Goal: Task Accomplishment & Management: Use online tool/utility

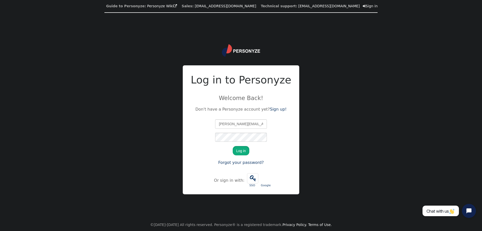
click at [239, 150] on button "Log in" at bounding box center [241, 150] width 17 height 9
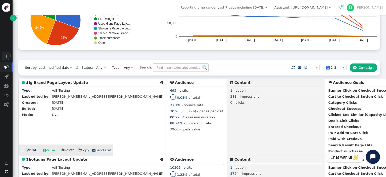
scroll to position [39, 0]
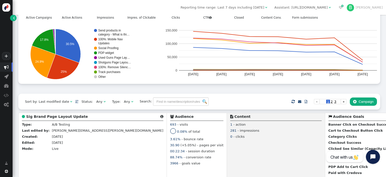
click at [364, 101] on button " Campaign" at bounding box center [363, 101] width 27 height 9
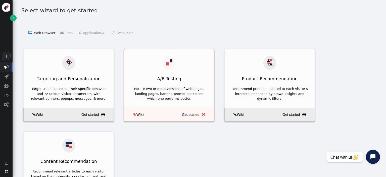
click at [178, 61] on div "A/B Testing" at bounding box center [169, 66] width 90 height 35
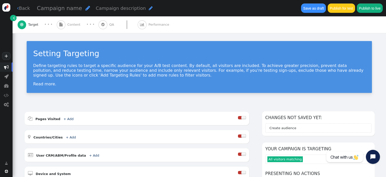
click at [85, 8] on span "" at bounding box center [87, 8] width 5 height 6
type input "Warehouse Clearance Page Layout Update"
click at [196, 101] on div "Setting Targeting Define targeting rules to target a specific audience for your…" at bounding box center [199, 69] width 373 height 72
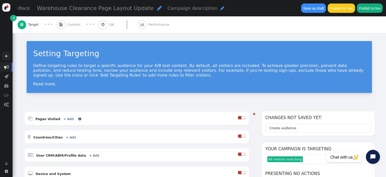
click at [64, 118] on link "+ Add" at bounding box center [68, 119] width 10 height 4
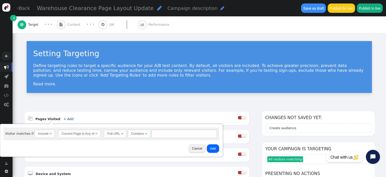
click at [82, 133] on div "Current Page is Any of" at bounding box center [78, 133] width 33 height 5
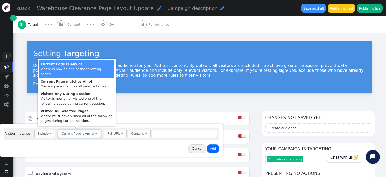
click at [82, 133] on div "Current Page is Any of" at bounding box center [78, 133] width 33 height 5
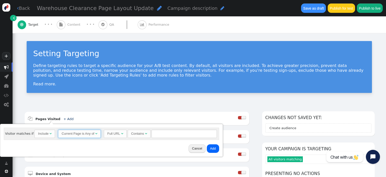
click at [111, 135] on div "Full URL" at bounding box center [113, 133] width 13 height 5
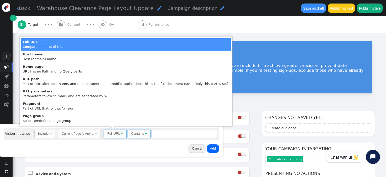
click at [137, 136] on span "Contains " at bounding box center [139, 133] width 23 height 9
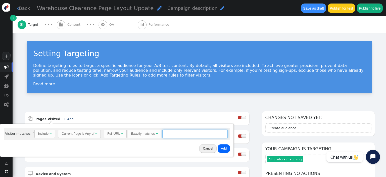
click at [173, 132] on input "text" at bounding box center [194, 133] width 65 height 9
type input "."
click at [200, 134] on input "/warehouse-clearance" at bounding box center [194, 133] width 65 height 9
drag, startPoint x: 195, startPoint y: 133, endPoint x: 160, endPoint y: 134, distance: 35.4
click at [162, 134] on input "/warehouse-clearance" at bounding box center [194, 133] width 65 height 9
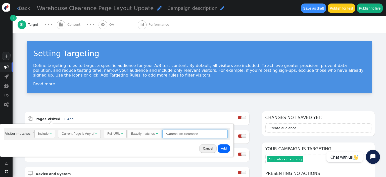
type input "/warehouse-clearance"
click at [256, 38] on div "Setting Targeting Define targeting rules to target a specific audience for your…" at bounding box center [199, 69] width 373 height 72
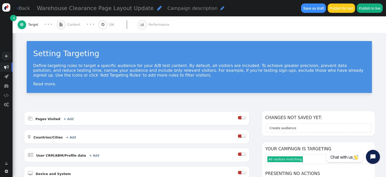
click at [157, 8] on span "" at bounding box center [159, 8] width 5 height 6
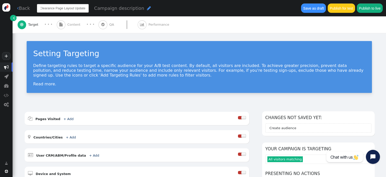
click at [78, 8] on input "Warehouse Clearance Page Layout Update" at bounding box center [63, 8] width 52 height 9
drag, startPoint x: 51, startPoint y: 7, endPoint x: 38, endPoint y: 9, distance: 13.3
click at [37, 10] on input "Warehouse Clearance Page Layout Update" at bounding box center [63, 8] width 52 height 9
click at [62, 11] on input "Warehouse Clearance Page Layout Update" at bounding box center [63, 8] width 52 height 9
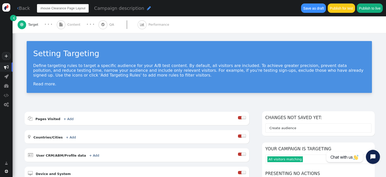
scroll to position [0, 18]
drag, startPoint x: 81, startPoint y: 10, endPoint x: 94, endPoint y: 10, distance: 12.6
click at [89, 10] on input "Warehouse Clearance Page Layout Update" at bounding box center [63, 8] width 52 height 9
click at [81, 10] on input "Warehouse Clearance Page Layout Update" at bounding box center [63, 8] width 52 height 9
drag, startPoint x: 74, startPoint y: 8, endPoint x: 54, endPoint y: 8, distance: 19.6
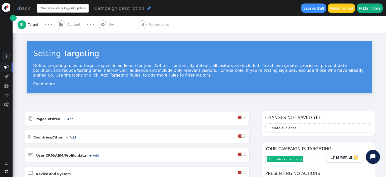
click at [54, 8] on input "Warehouse Clearance Page Layout Update" at bounding box center [63, 8] width 52 height 9
click at [61, 9] on input "Warehouse Clearance HeaderUpdate" at bounding box center [63, 8] width 52 height 9
drag, startPoint x: 62, startPoint y: 8, endPoint x: 88, endPoint y: 9, distance: 25.9
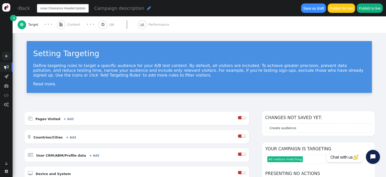
click at [88, 9] on input "Warehouse Clearance HeaderUpdate" at bounding box center [63, 8] width 52 height 9
click at [75, 9] on input "Warehouse Clearance HeaderUpdate" at bounding box center [63, 8] width 52 height 9
type input "Warehouse Clearance Header Update"
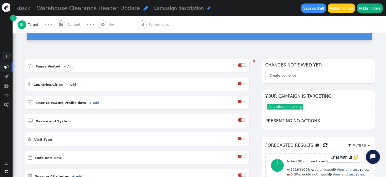
scroll to position [53, 0]
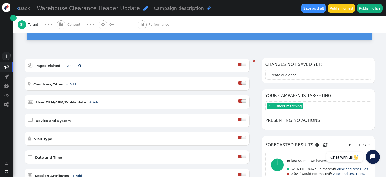
click at [65, 64] on link "+ Add" at bounding box center [68, 66] width 10 height 4
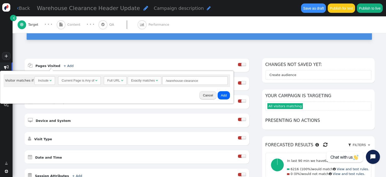
click at [221, 94] on button "Add" at bounding box center [223, 95] width 12 height 9
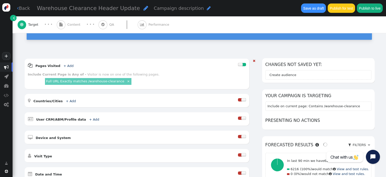
click at [85, 79] on link "Full URL Exactly matches /warehouse-clearance" at bounding box center [85, 81] width 78 height 4
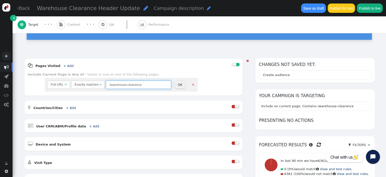
drag, startPoint x: 148, startPoint y: 84, endPoint x: 85, endPoint y: 81, distance: 62.8
click at [106, 81] on input "/warehouse-clearance" at bounding box center [138, 84] width 65 height 9
paste input "[URL][DOMAIN_NAME]"
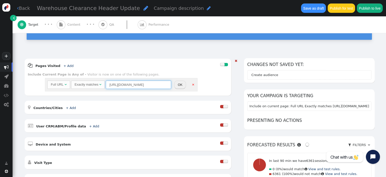
type input "[URL][DOMAIN_NAME]"
click at [179, 85] on button "OK" at bounding box center [180, 84] width 12 height 9
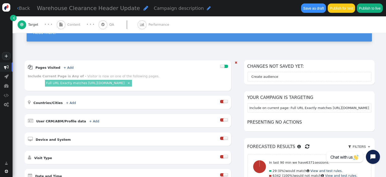
scroll to position [0, 0]
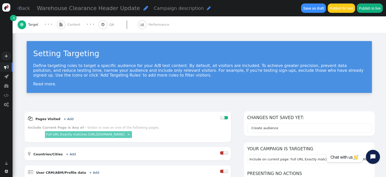
click at [71, 22] on span "Content" at bounding box center [74, 24] width 15 height 5
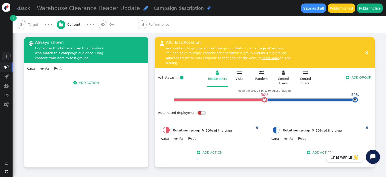
scroll to position [79, 0]
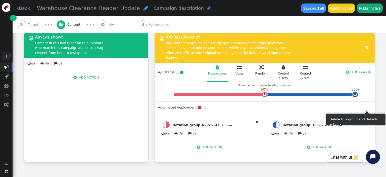
click at [366, 120] on span "" at bounding box center [366, 121] width 3 height 3
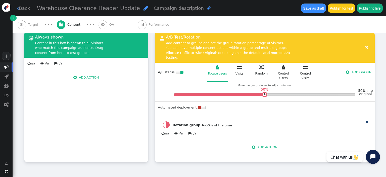
click at [256, 143] on button " ADD ACTION" at bounding box center [264, 147] width 32 height 9
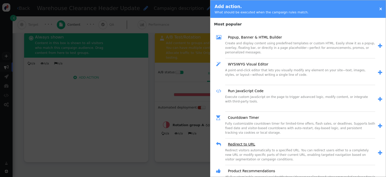
click at [242, 144] on link "Redirect to URL" at bounding box center [239, 143] width 31 height 5
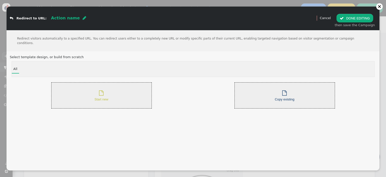
click at [105, 91] on div " Start new" at bounding box center [101, 95] width 14 height 13
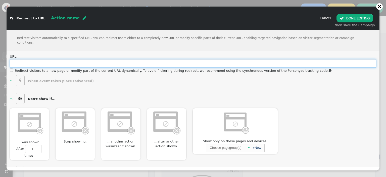
click at [75, 59] on input "text" at bounding box center [193, 63] width 366 height 9
paste input "[URL][DOMAIN_NAME]"
type input "[URL][DOMAIN_NAME]"
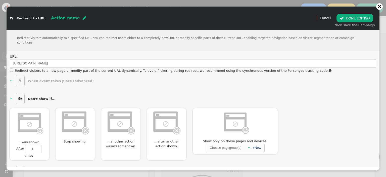
click at [83, 20] on span "" at bounding box center [85, 18] width 4 height 4
click at [70, 19] on input "text" at bounding box center [77, 18] width 52 height 9
type input "Simplified Text Header"
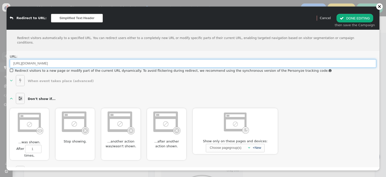
click at [145, 59] on input "[URL][DOMAIN_NAME]" at bounding box center [193, 63] width 366 height 9
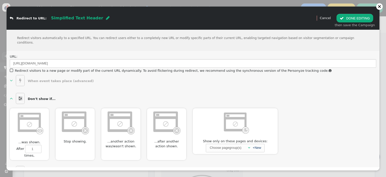
click at [356, 19] on button " DONE EDITING" at bounding box center [354, 18] width 36 height 9
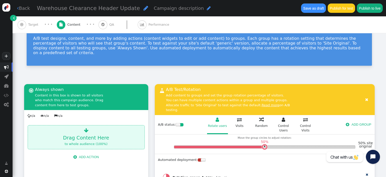
scroll to position [0, 0]
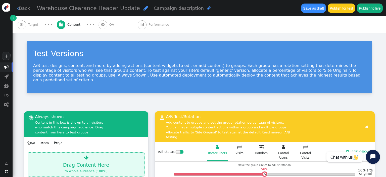
click at [318, 13] on button "Save as draft" at bounding box center [313, 8] width 25 height 9
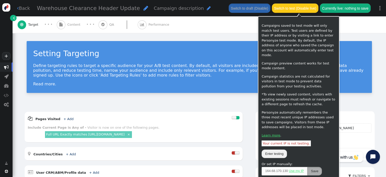
click at [298, 8] on button "Switch to test (Disable live)" at bounding box center [295, 8] width 46 height 9
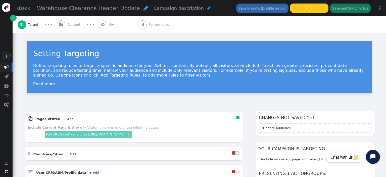
click at [190, 37] on div "Setting Targeting Define targeting rules to target a specific audience for your…" at bounding box center [199, 69] width 373 height 72
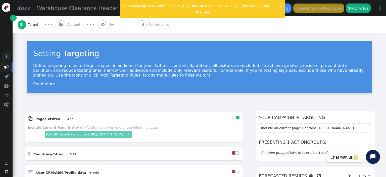
click at [195, 11] on link "Dismiss" at bounding box center [202, 12] width 14 height 4
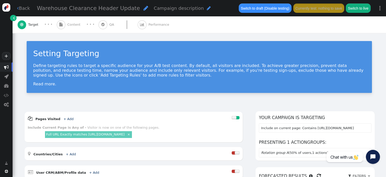
click at [185, 37] on div "Setting Targeting Define targeting rules to target a specific audience for your…" at bounding box center [199, 69] width 373 height 72
click at [110, 26] on span "QA" at bounding box center [112, 24] width 7 height 5
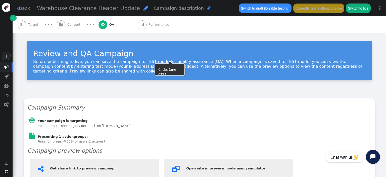
type input "[URL][DOMAIN_NAME]"
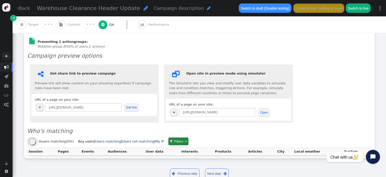
scroll to position [101, 0]
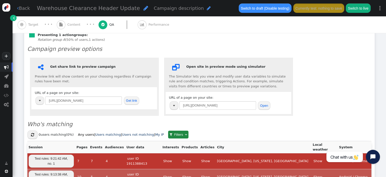
click at [131, 96] on button "Get link" at bounding box center [132, 100] width 16 height 9
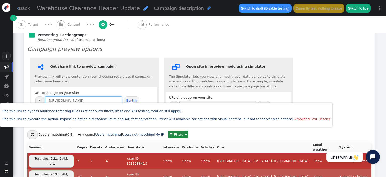
click at [110, 96] on input "[URL][DOMAIN_NAME]" at bounding box center [83, 100] width 77 height 9
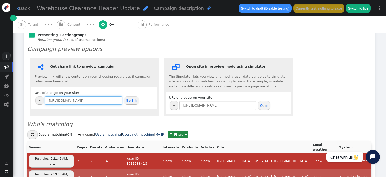
type input "[URL][DOMAIN_NAME]"
click at [133, 96] on button "Get link" at bounding box center [132, 100] width 16 height 9
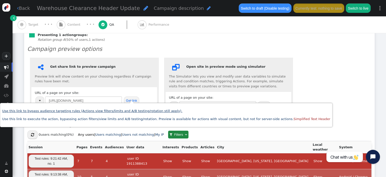
click at [66, 110] on link "Use this link to bypass audience targeting rules (Actions view filters/limits a…" at bounding box center [92, 111] width 180 height 4
click at [331, 81] on div " Get share link to preview campaign Preview link will show content on your cho…" at bounding box center [199, 86] width 344 height 63
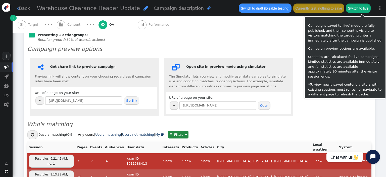
click at [361, 10] on button "Switch to live" at bounding box center [358, 8] width 25 height 9
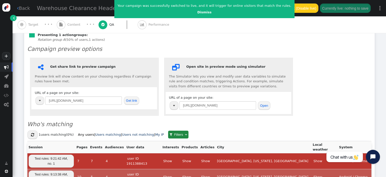
click at [312, 59] on div " Get share link to preview campaign Preview link will show content on your cho…" at bounding box center [199, 86] width 344 height 63
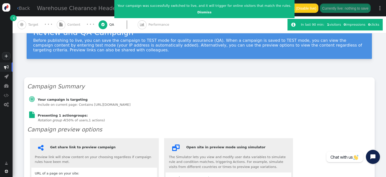
scroll to position [18, 0]
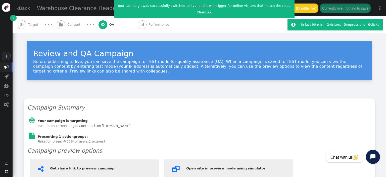
click at [197, 11] on link "Dismiss" at bounding box center [204, 12] width 14 height 4
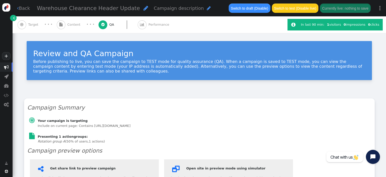
click at [25, 8] on link " Back" at bounding box center [23, 8] width 13 height 7
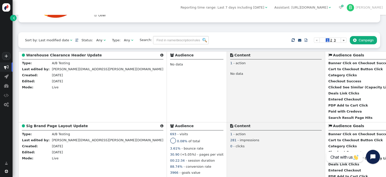
scroll to position [79, 0]
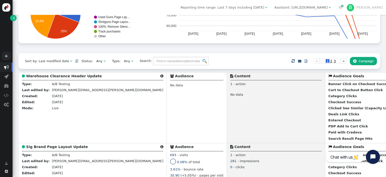
click at [364, 61] on button " Campaign" at bounding box center [363, 61] width 27 height 9
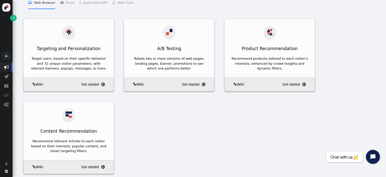
scroll to position [32, 0]
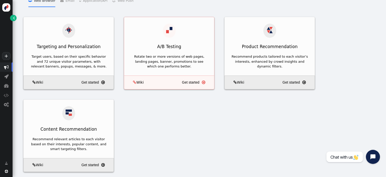
click at [179, 25] on div "A/B Testing" at bounding box center [169, 34] width 90 height 35
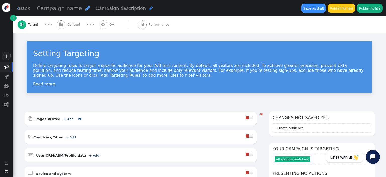
click at [65, 117] on link "+ Add" at bounding box center [68, 119] width 10 height 4
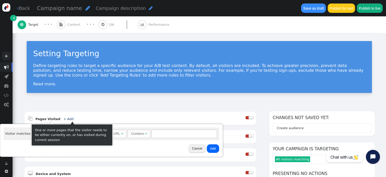
click at [141, 132] on div "Contains" at bounding box center [137, 133] width 13 height 5
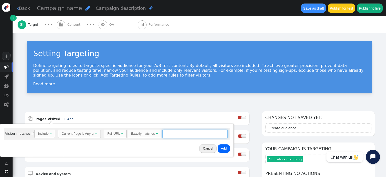
click at [167, 133] on input "text" at bounding box center [194, 133] width 65 height 9
paste input "[URL][DOMAIN_NAME]"
type input "[URL][DOMAIN_NAME]"
click at [222, 148] on button "Add" at bounding box center [223, 148] width 12 height 9
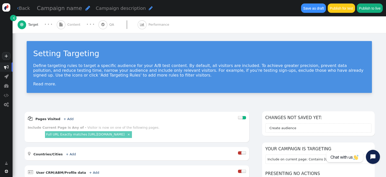
click at [70, 24] on span "Content" at bounding box center [74, 24] width 15 height 5
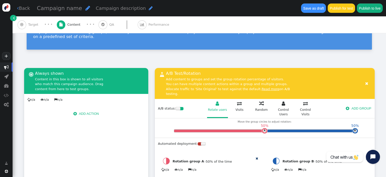
scroll to position [79, 0]
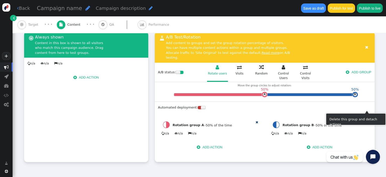
click at [365, 120] on span "" at bounding box center [366, 121] width 3 height 3
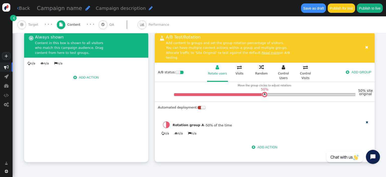
click at [270, 143] on button " ADD ACTION" at bounding box center [264, 147] width 32 height 9
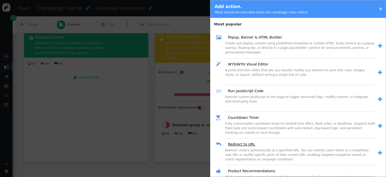
click at [246, 145] on link "Redirect to URL" at bounding box center [239, 143] width 31 height 5
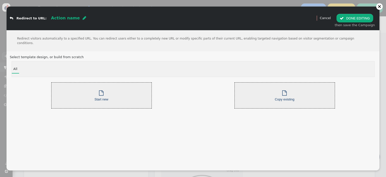
click at [64, 18] on span "Action name" at bounding box center [65, 18] width 29 height 5
type input "[URL][DOMAIN_NAME]"
click at [102, 91] on div " Start new" at bounding box center [101, 95] width 14 height 13
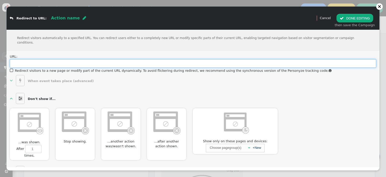
click at [83, 59] on input "text" at bounding box center [193, 63] width 366 height 9
paste input "[URL][DOMAIN_NAME]"
type input "[URL][DOMAIN_NAME]"
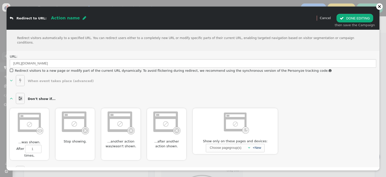
click at [314, 114] on div "...was closed.  After 1 times, Don't show for 0 sessions ...was clicked.  Aft…" at bounding box center [193, 132] width 366 height 55
click at [83, 17] on span "" at bounding box center [85, 18] width 4 height 4
click at [71, 19] on input "text" at bounding box center [77, 18] width 52 height 9
type input "Rifles Page Layout Update"
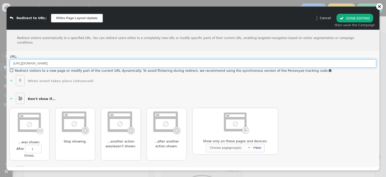
click at [78, 59] on input "[URL][DOMAIN_NAME]" at bounding box center [193, 63] width 366 height 9
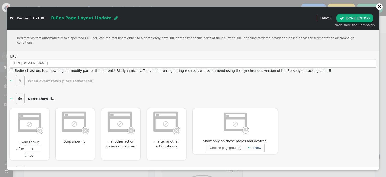
click at [363, 17] on button " DONE EDITING" at bounding box center [354, 18] width 36 height 9
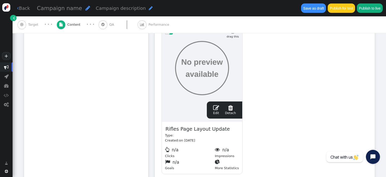
scroll to position [186, 0]
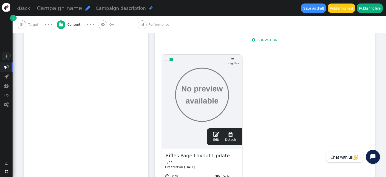
click at [216, 131] on span "" at bounding box center [216, 134] width 6 height 6
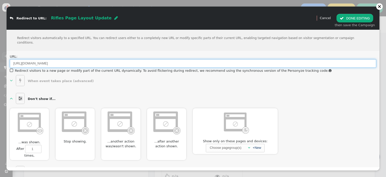
click at [101, 61] on input "[URL][DOMAIN_NAME]" at bounding box center [193, 63] width 366 height 9
type input "[URL][DOMAIN_NAME]"
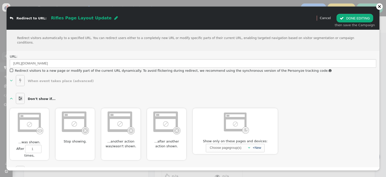
click at [164, 42] on div "Redirect visitors automatically to a specified URL. You can redirect users eith…" at bounding box center [193, 40] width 373 height 21
click at [184, 86] on div "URL: [URL][DOMAIN_NAME]  Redirect visitors to a new page or modify part of the…" at bounding box center [193, 119] width 366 height 131
click at [94, 18] on span "Rifles Page Layout Update" at bounding box center [81, 18] width 61 height 5
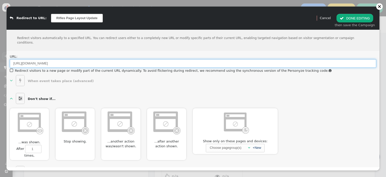
click at [91, 59] on input "[URL][DOMAIN_NAME]" at bounding box center [193, 63] width 366 height 9
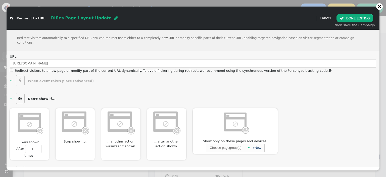
click at [350, 17] on button " DONE EDITING" at bounding box center [354, 18] width 36 height 9
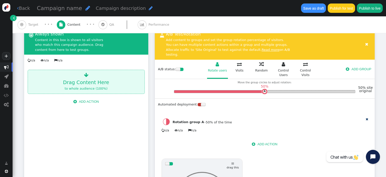
scroll to position [80, 0]
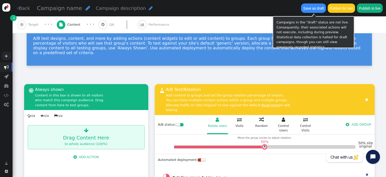
click at [313, 9] on button "Save as draft" at bounding box center [313, 8] width 25 height 9
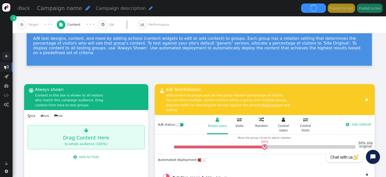
click at [77, 9] on div "Campaign name " at bounding box center [63, 8] width 53 height 9
click at [75, 9] on input "text" at bounding box center [63, 8] width 52 height 9
type input "Rifles"
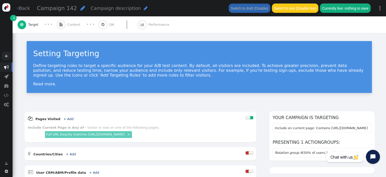
click at [80, 8] on span "" at bounding box center [82, 8] width 5 height 6
drag, startPoint x: 70, startPoint y: 8, endPoint x: 33, endPoint y: 11, distance: 36.5
click at [37, 11] on input "Campaign 142" at bounding box center [63, 8] width 52 height 9
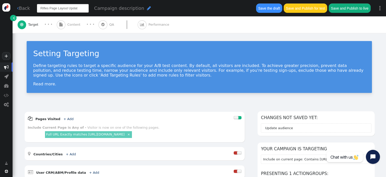
type input "Rifles Page Layout Update"
click at [296, 7] on button "Save and Publish for test" at bounding box center [305, 8] width 43 height 9
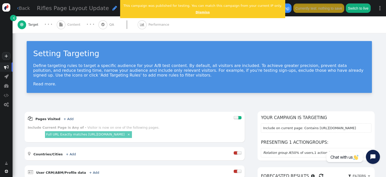
click at [195, 12] on link "Dismiss" at bounding box center [202, 12] width 14 height 4
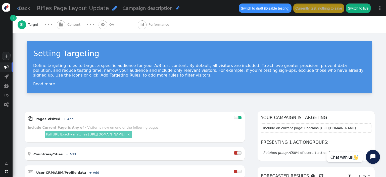
click at [73, 21] on div " Content" at bounding box center [70, 24] width 26 height 17
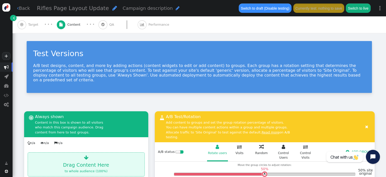
click at [106, 23] on div " QA" at bounding box center [106, 24] width 17 height 17
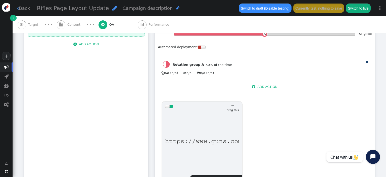
type input "[URL][DOMAIN_NAME]"
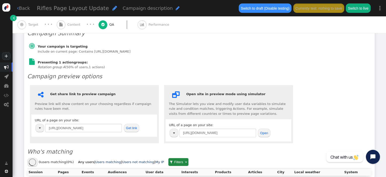
scroll to position [79, 0]
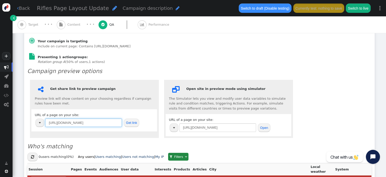
click at [96, 118] on input "[URL][DOMAIN_NAME]" at bounding box center [83, 122] width 77 height 9
drag, startPoint x: 86, startPoint y: 118, endPoint x: 23, endPoint y: 113, distance: 63.9
click at [45, 118] on input "[URL][DOMAIN_NAME]" at bounding box center [83, 122] width 77 height 9
paste input "firearms/rifles"
type input "[URL][DOMAIN_NAME]"
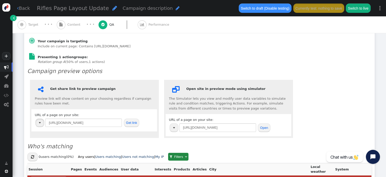
click at [41, 118] on button "button" at bounding box center [39, 122] width 9 height 9
click at [134, 118] on button "Get link" at bounding box center [132, 122] width 16 height 9
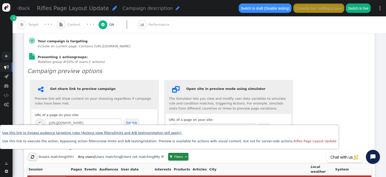
click at [134, 133] on link "Use this link to bypass audience targeting rules (Actions view filters/limits a…" at bounding box center [92, 133] width 180 height 4
click at [319, 101] on div " Get share link to preview campaign Preview link will show content on your cho…" at bounding box center [199, 108] width 344 height 63
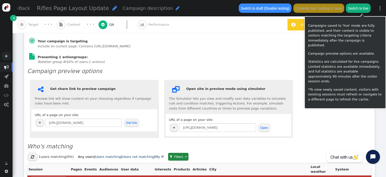
click at [366, 7] on button "Switch to live" at bounding box center [358, 8] width 25 height 9
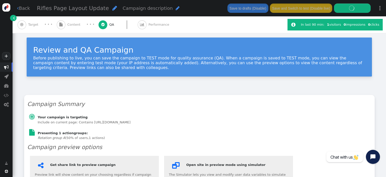
scroll to position [0, 0]
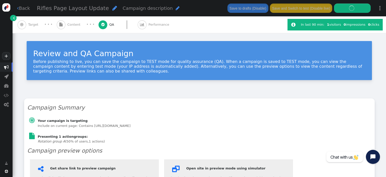
click at [28, 8] on link " Back" at bounding box center [23, 8] width 13 height 7
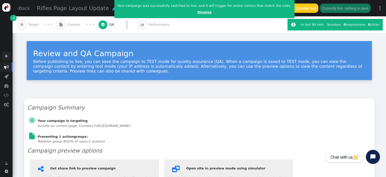
click at [197, 12] on link "Dismiss" at bounding box center [204, 12] width 14 height 4
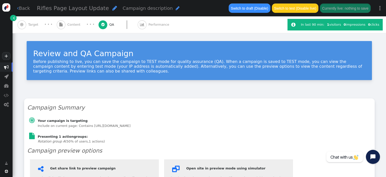
click at [26, 10] on link " Back" at bounding box center [23, 8] width 13 height 7
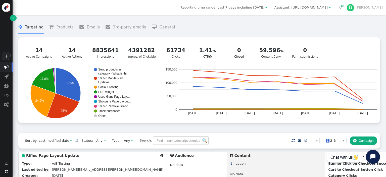
click at [96, 141] on div "Any" at bounding box center [99, 140] width 6 height 5
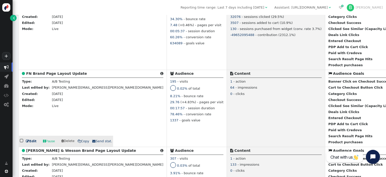
scroll to position [636, 0]
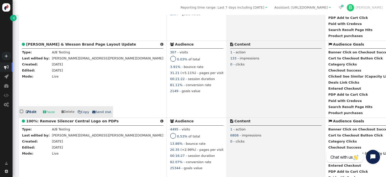
click at [57, 46] on b "[PERSON_NAME] & Wesson Brand Page Layout Update" at bounding box center [81, 44] width 110 height 4
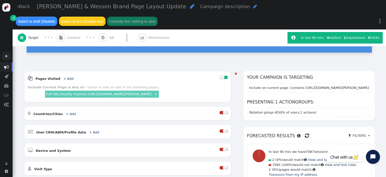
scroll to position [51, 0]
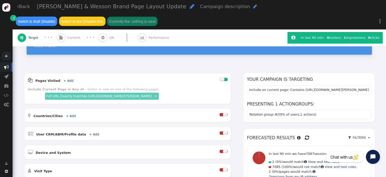
click at [256, 89] on div "AND OR XOR AND     Pages Visited + Add  Include Current Page is Any of - V…" at bounding box center [199, 150] width 350 height 155
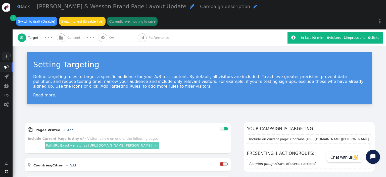
scroll to position [0, 0]
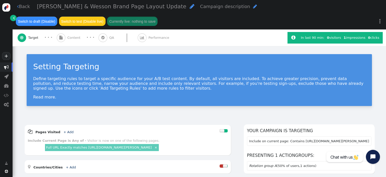
click at [109, 35] on span "QA" at bounding box center [112, 37] width 7 height 5
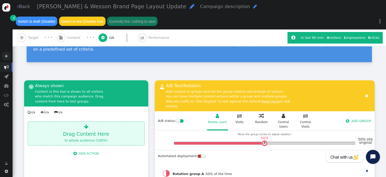
type input "[URL][DOMAIN_NAME]"
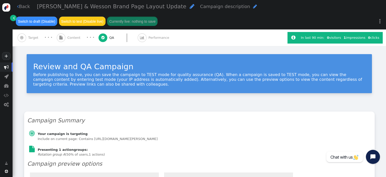
click at [148, 29] on div " Performance" at bounding box center [154, 37] width 33 height 17
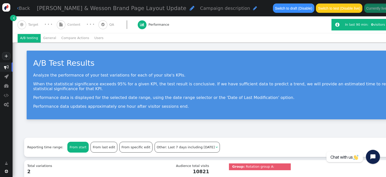
scroll to position [79, 0]
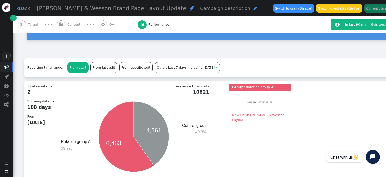
click at [215, 46] on div "A/B Test Results Analyze the performance of your test variations for each of yo…" at bounding box center [221, 7] width 417 height 88
click at [250, 138] on div "Total variations 2 Showing data for 108 days From [DATE] Audience total visits …" at bounding box center [221, 130] width 388 height 92
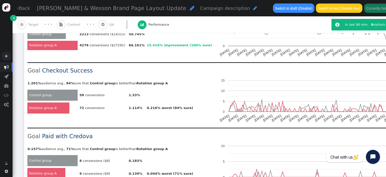
scroll to position [398, 0]
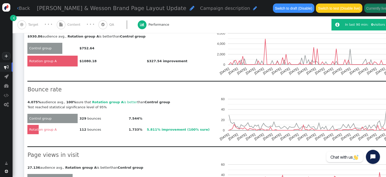
scroll to position [827, 0]
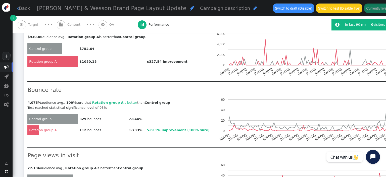
click at [182, 60] on td "$327.54 improvement" at bounding box center [178, 61] width 67 height 11
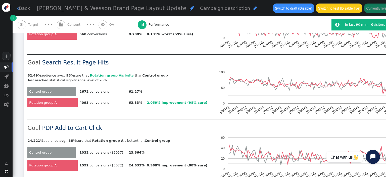
scroll to position [588, 0]
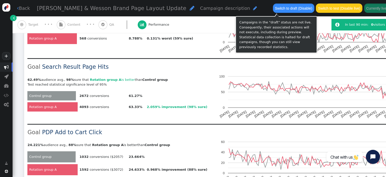
click at [275, 9] on button "Switch to draft (Disable)" at bounding box center [293, 8] width 41 height 9
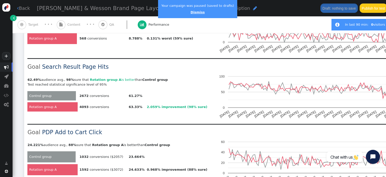
click at [194, 12] on link "Dismiss" at bounding box center [197, 12] width 14 height 4
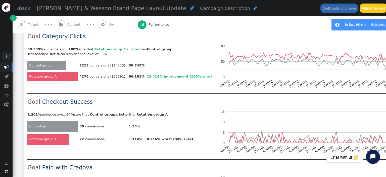
scroll to position [350, 0]
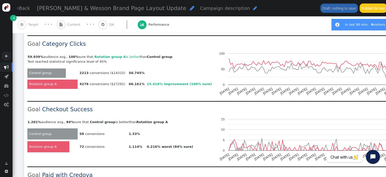
click at [28, 9] on link " Back" at bounding box center [23, 8] width 13 height 7
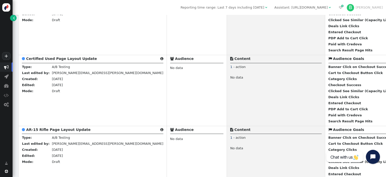
scroll to position [769, 0]
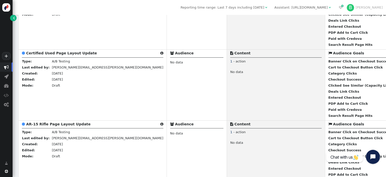
click at [64, 126] on b "AR-15 Rifle Page Layout Update" at bounding box center [58, 124] width 64 height 4
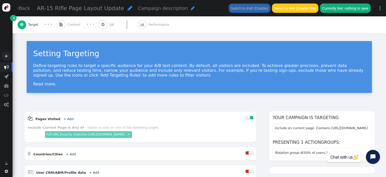
click at [153, 24] on span "Performance" at bounding box center [159, 24] width 23 height 5
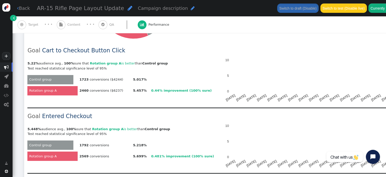
scroll to position [186, 0]
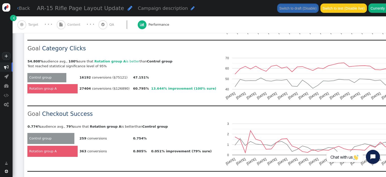
scroll to position [398, 0]
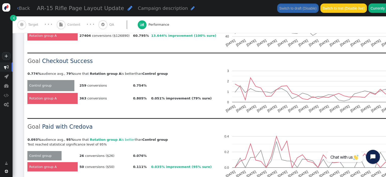
click at [55, 107] on td at bounding box center [223, 111] width 392 height 13
click at [22, 9] on link " Back" at bounding box center [23, 8] width 13 height 7
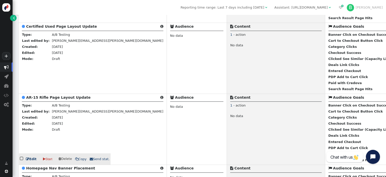
scroll to position [902, 0]
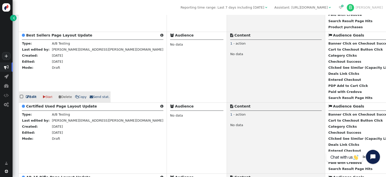
scroll to position [689, 0]
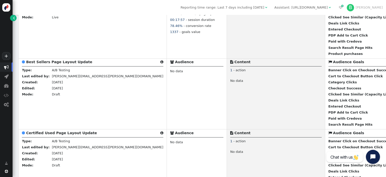
click at [38, 135] on b "Certified Used Page Layout Update" at bounding box center [61, 133] width 71 height 4
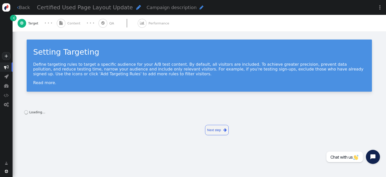
click at [148, 25] on span "Performance" at bounding box center [159, 23] width 23 height 5
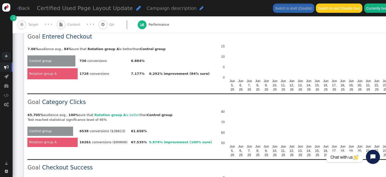
scroll to position [371, 0]
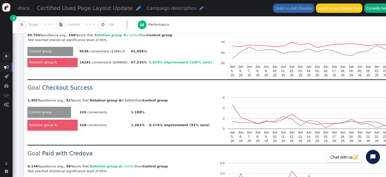
click at [24, 6] on link " Back" at bounding box center [23, 8] width 13 height 7
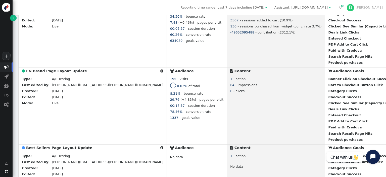
scroll to position [663, 0]
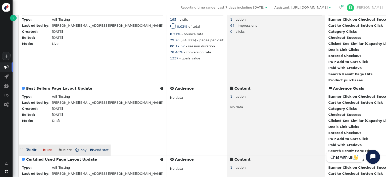
click at [42, 90] on b "Best Sellers Page Layout Update" at bounding box center [59, 88] width 66 height 4
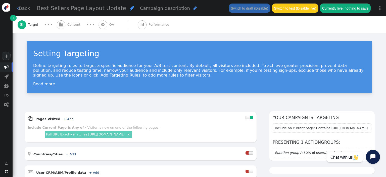
click at [151, 25] on span "Performance" at bounding box center [159, 24] width 23 height 5
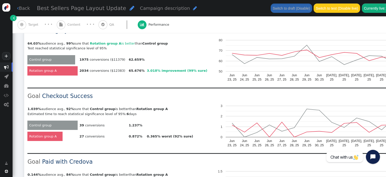
scroll to position [371, 0]
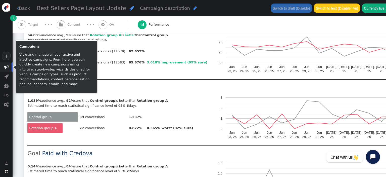
click at [134, 73] on td at bounding box center [219, 74] width 385 height 11
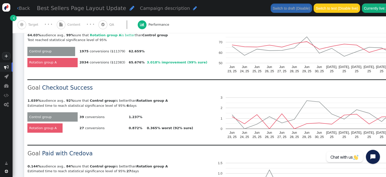
click at [23, 7] on link " Back" at bounding box center [23, 8] width 13 height 7
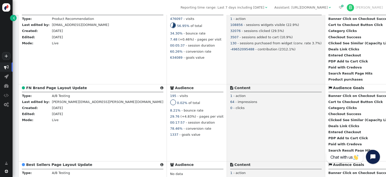
scroll to position [590, 0]
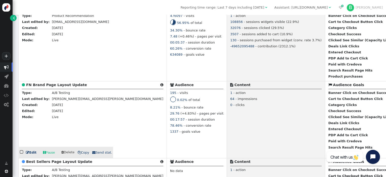
click at [45, 87] on b "FN Brand Page Layout Update" at bounding box center [56, 85] width 61 height 4
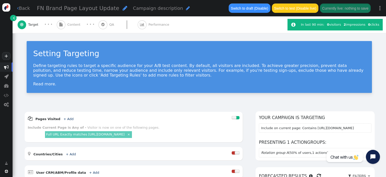
click at [144, 25] on div " Performance" at bounding box center [154, 24] width 33 height 17
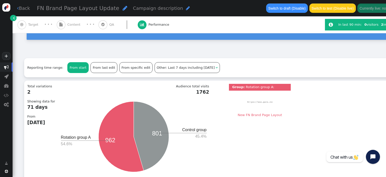
scroll to position [106, 0]
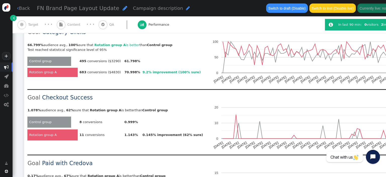
scroll to position [371, 0]
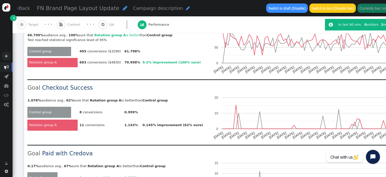
click at [26, 6] on link " Back" at bounding box center [23, 8] width 13 height 7
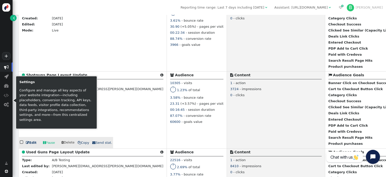
scroll to position [345, 0]
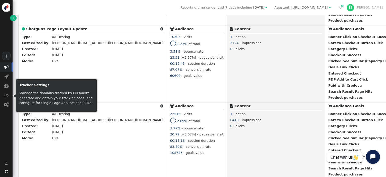
click at [16, 94] on div at bounding box center [14, 96] width 3 height 4
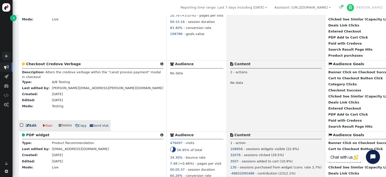
scroll to position [398, 0]
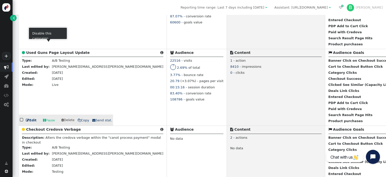
click at [47, 54] on b "Used Guns Page Layout Update" at bounding box center [58, 52] width 64 height 4
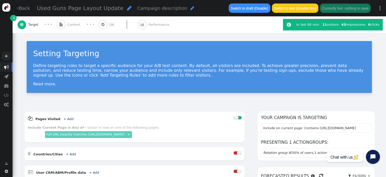
click at [23, 101] on div "Setting Targeting Define targeting rules to target a specific audience for your…" at bounding box center [199, 69] width 373 height 72
click at [148, 23] on span "Performance" at bounding box center [159, 24] width 23 height 5
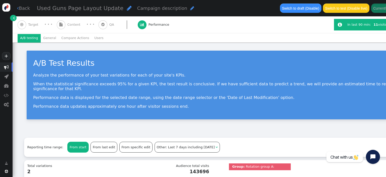
click at [22, 48] on div "A/B Test Results Analyze the performance of your test variations for each of yo…" at bounding box center [225, 86] width 424 height 88
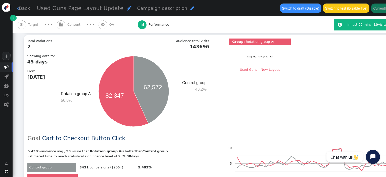
scroll to position [133, 0]
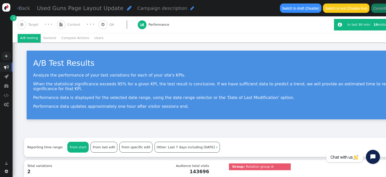
scroll to position [133, 0]
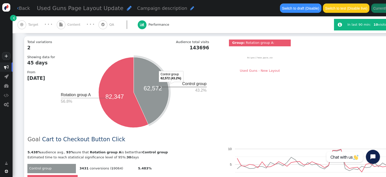
scroll to position [106, 0]
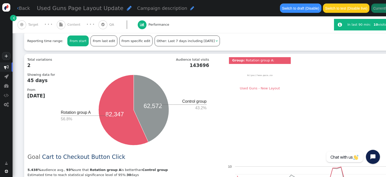
click at [186, 152] on h3 "Goal Cart to Checkout Button Click" at bounding box center [123, 156] width 191 height 9
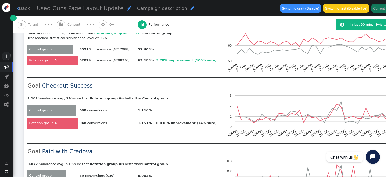
scroll to position [398, 0]
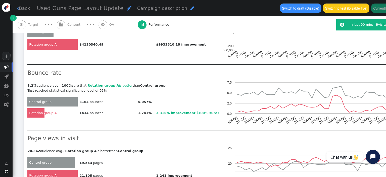
scroll to position [854, 0]
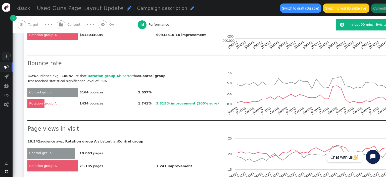
click at [166, 63] on h3 "Bounce rate" at bounding box center [123, 63] width 191 height 9
click at [185, 59] on h3 "Bounce rate" at bounding box center [123, 63] width 191 height 9
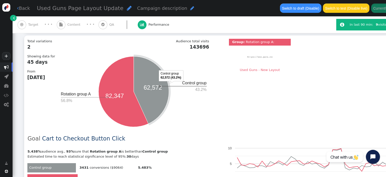
scroll to position [0, 0]
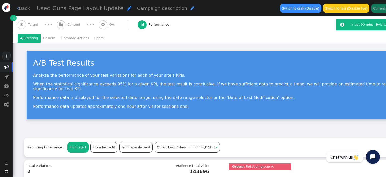
click at [26, 7] on link " Back" at bounding box center [23, 8] width 13 height 7
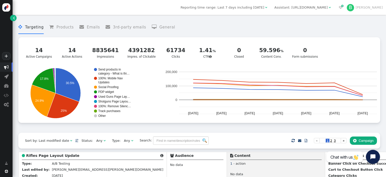
click at [155, 129] on div " Targeting  Products  Emails  3rd-party emails  General ? Active Campaigns…" at bounding box center [198, 74] width 361 height 115
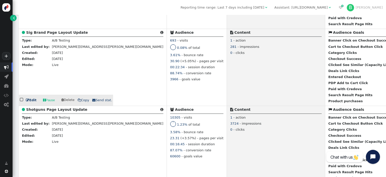
scroll to position [265, 0]
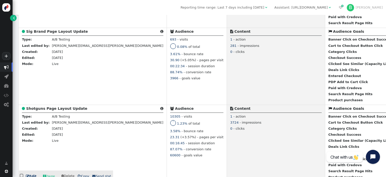
click at [51, 109] on b "Shotguns Page Layout Update" at bounding box center [56, 108] width 61 height 4
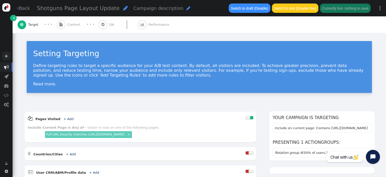
click at [148, 26] on span "Performance" at bounding box center [159, 24] width 23 height 5
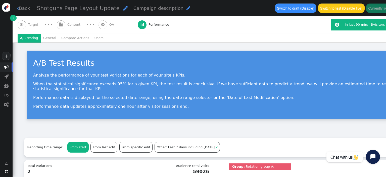
click at [19, 66] on div "A/B Test Results Analyze the performance of your test variations for each of yo…" at bounding box center [222, 86] width 419 height 88
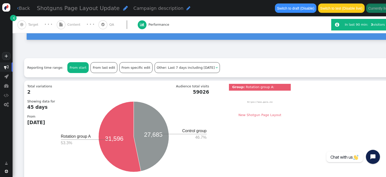
scroll to position [106, 0]
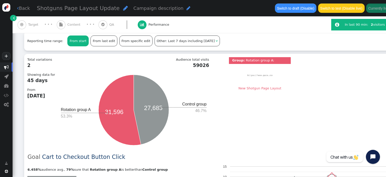
click at [177, 125] on icon "27,685 31,596 Control group 46.7% Rotation group A 53.3%" at bounding box center [133, 109] width 151 height 75
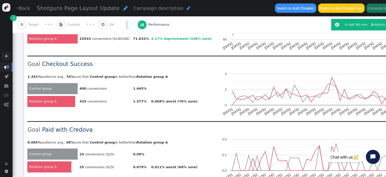
scroll to position [398, 0]
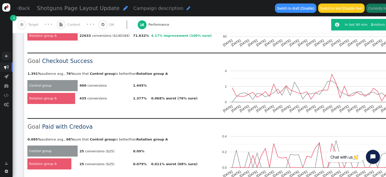
click at [145, 108] on td at bounding box center [222, 111] width 390 height 13
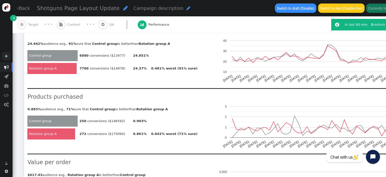
scroll to position [663, 0]
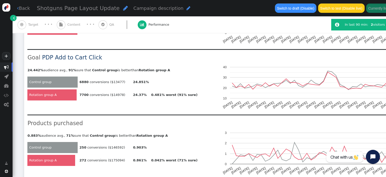
click at [26, 8] on link " Back" at bounding box center [23, 8] width 13 height 7
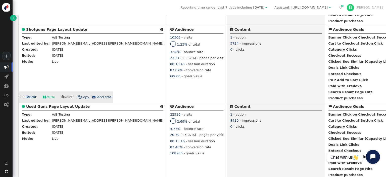
scroll to position [345, 0]
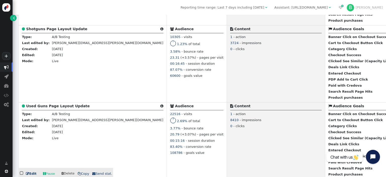
drag, startPoint x: 52, startPoint y: 107, endPoint x: 146, endPoint y: 92, distance: 95.5
click at [52, 107] on b "Used Guns Page Layout Update" at bounding box center [58, 106] width 64 height 4
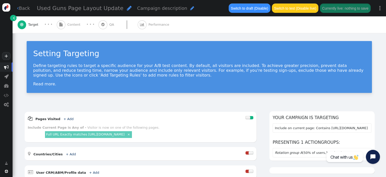
click at [246, 8] on button "Switch to draft (Disable)" at bounding box center [249, 8] width 41 height 9
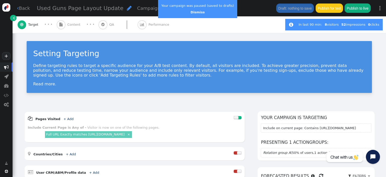
click at [253, 105] on div "Setting Targeting Define targeting rules to target a specific audience for your…" at bounding box center [199, 165] width 373 height 264
click at [256, 104] on div "Setting Targeting Define targeting rules to target a specific audience for your…" at bounding box center [199, 69] width 373 height 72
click at [259, 99] on div "Setting Targeting Define targeting rules to target a specific audience for your…" at bounding box center [199, 69] width 373 height 72
click at [196, 12] on link "Dismiss" at bounding box center [197, 12] width 14 height 4
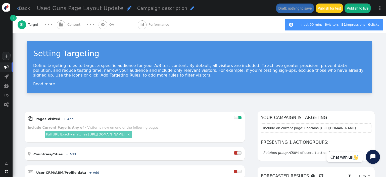
click at [26, 10] on link " Back" at bounding box center [23, 8] width 13 height 7
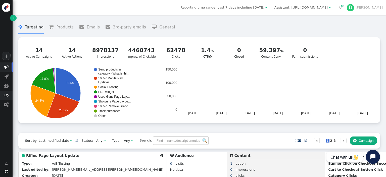
scroll to position [79, 0]
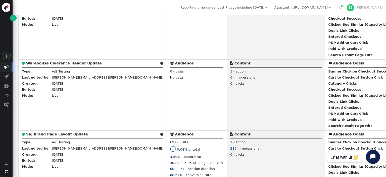
scroll to position [212, 0]
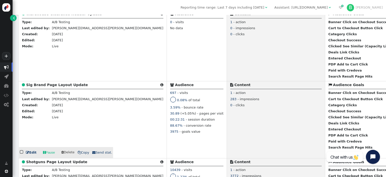
click at [59, 87] on b "Sig Brand Page Layout Update" at bounding box center [57, 85] width 62 height 4
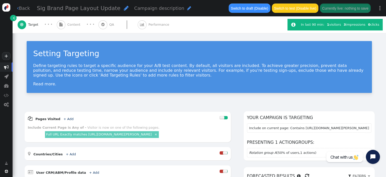
click at [153, 25] on span "Performance" at bounding box center [159, 24] width 23 height 5
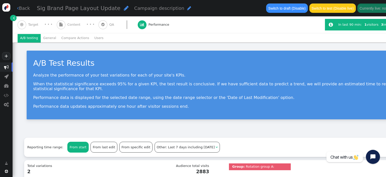
scroll to position [79, 0]
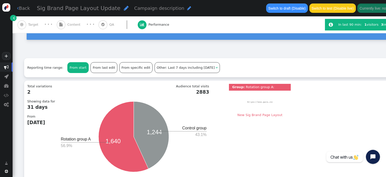
click at [22, 47] on div "A/B Test Results Analyze the performance of your test variations for each of yo…" at bounding box center [218, 7] width 411 height 88
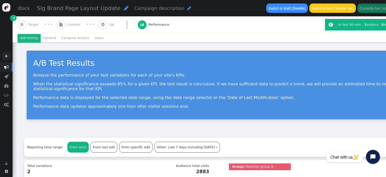
click at [21, 47] on div "A/B Test Results Analyze the performance of your test variations for each of yo…" at bounding box center [218, 86] width 411 height 88
click at [73, 36] on li "Compare Actions" at bounding box center [75, 38] width 33 height 9
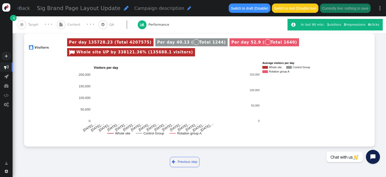
scroll to position [135, 0]
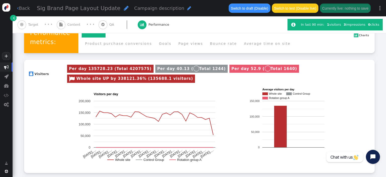
click at [26, 62] on div " Visitors Per day 135728.23 (Total 4207575) Per day 40.13 ( Total 1244) Per da…" at bounding box center [199, 116] width 350 height 113
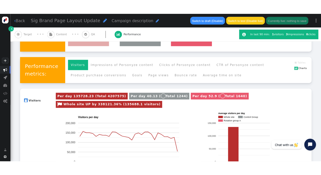
scroll to position [109, 0]
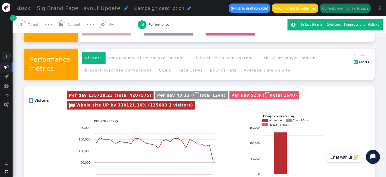
click at [151, 58] on li "Impressions of Personyze content" at bounding box center [146, 58] width 82 height 12
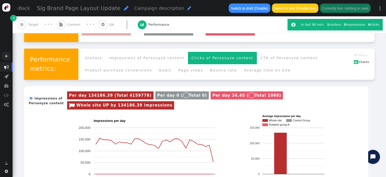
click at [207, 57] on li "Clicks of Personyze content" at bounding box center [222, 58] width 69 height 12
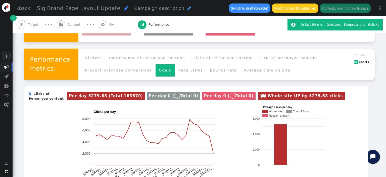
click at [155, 69] on li "Goals" at bounding box center [164, 70] width 19 height 12
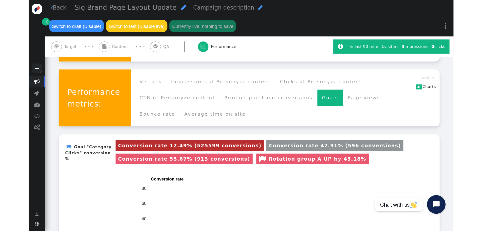
scroll to position [109, 0]
